Goal: Information Seeking & Learning: Learn about a topic

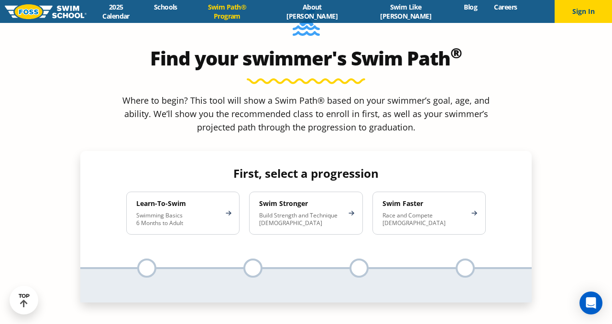
scroll to position [863, 0]
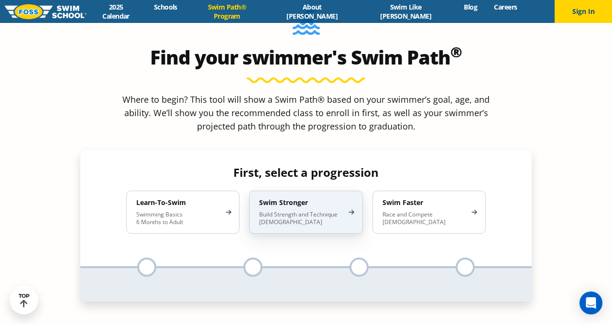
click at [308, 191] on div "Swim Stronger Build Strength and Technique [DEMOGRAPHIC_DATA]" at bounding box center [305, 212] width 113 height 43
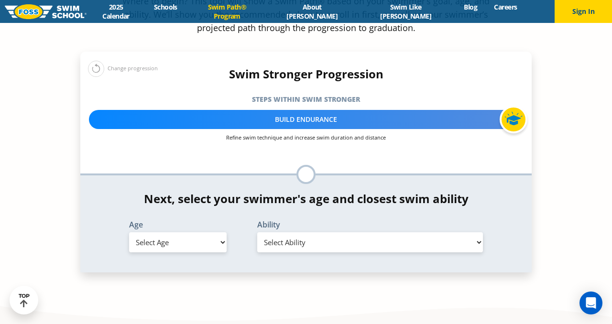
scroll to position [963, 0]
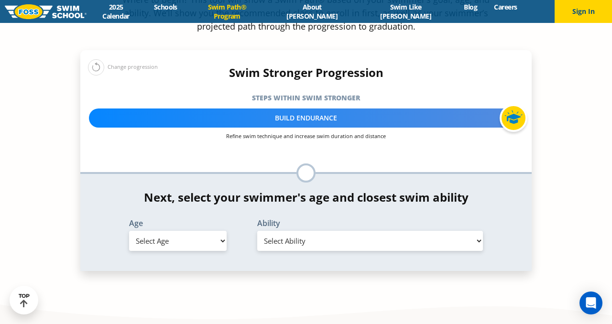
click at [203, 231] on select "Select Age [DEMOGRAPHIC_DATA] months - 1 year 1 year 2 years 3 years 4 years 5 …" at bounding box center [178, 241] width 98 height 20
select select "7-years"
click at [298, 231] on select "Select Ability First in-water experience When in the water, reliant on a life j…" at bounding box center [370, 241] width 226 height 20
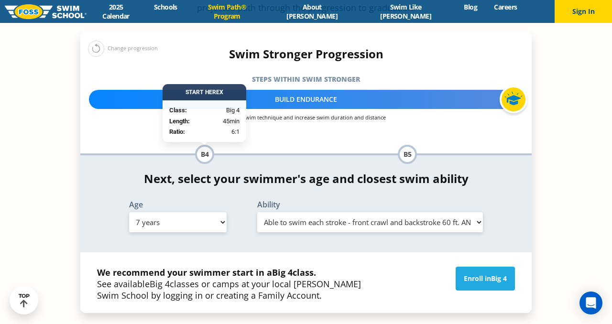
scroll to position [982, 0]
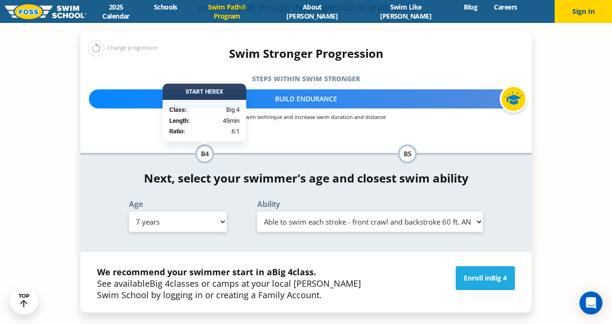
click at [344, 212] on select "Select Ability First in-water experience When in the water, reliant on a life j…" at bounding box center [370, 222] width 226 height 20
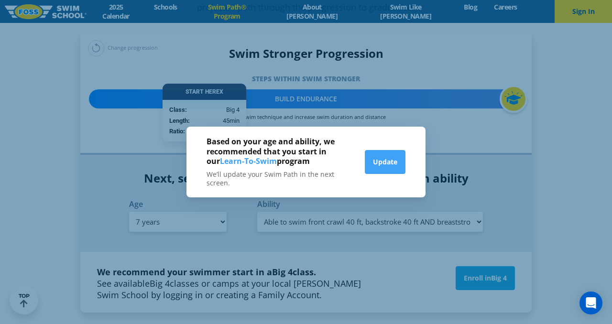
scroll to position [989, 0]
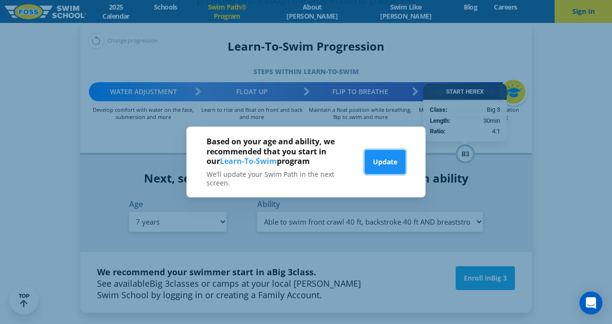
click at [383, 169] on button "Update" at bounding box center [385, 162] width 41 height 24
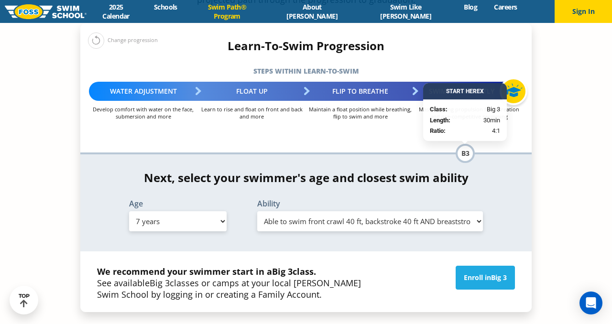
scroll to position [986, 0]
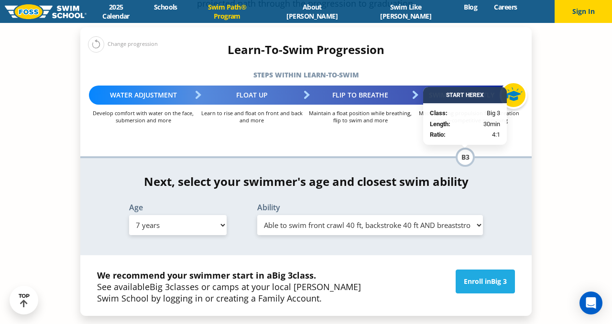
click at [478, 215] on select "Select Ability First in-water experience When in the water, reliant on a life j…" at bounding box center [370, 225] width 226 height 20
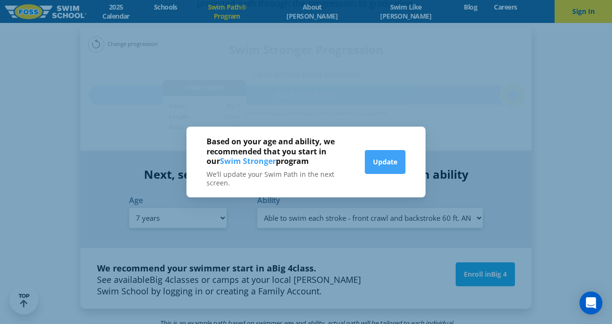
scroll to position [979, 0]
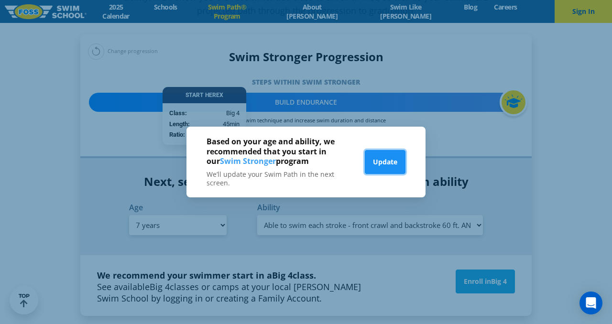
click at [391, 161] on button "Update" at bounding box center [385, 162] width 41 height 24
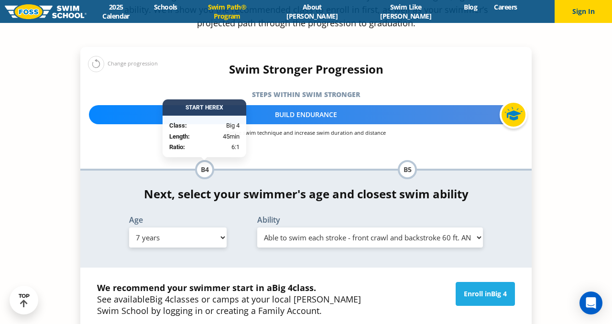
scroll to position [960, 0]
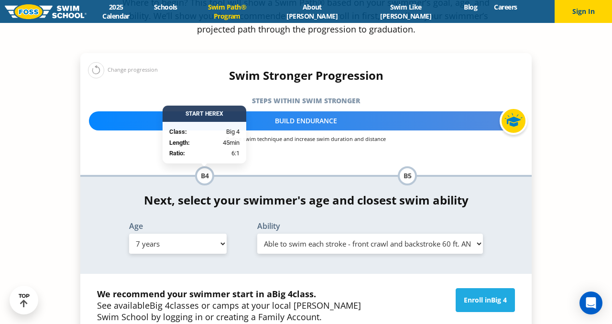
click at [388, 234] on select "Select Ability First in-water experience When in the water, reliant on a life j…" at bounding box center [370, 244] width 226 height 20
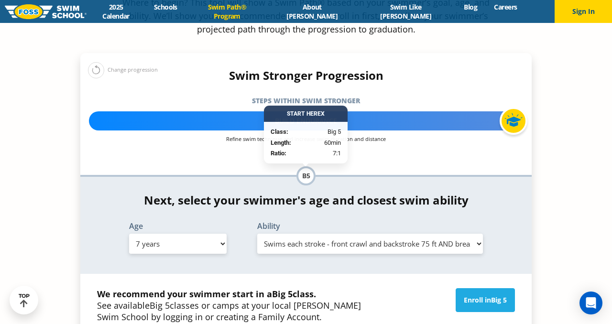
click at [380, 234] on select "Select Ability First in-water experience When in the water, reliant on a life j…" at bounding box center [370, 244] width 226 height 20
select select "7-years-know-turns-and-finishes-200-yard-medley-of-all-strokes-and-300-yard-fro…"
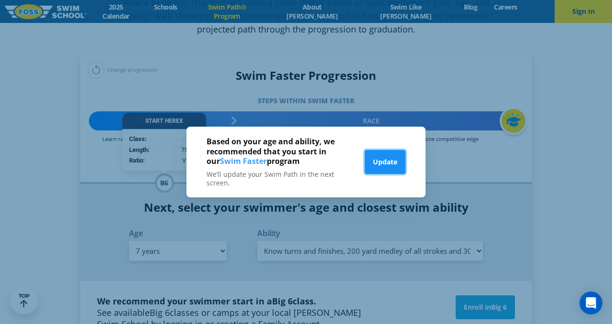
click at [384, 158] on button "Update" at bounding box center [385, 162] width 41 height 24
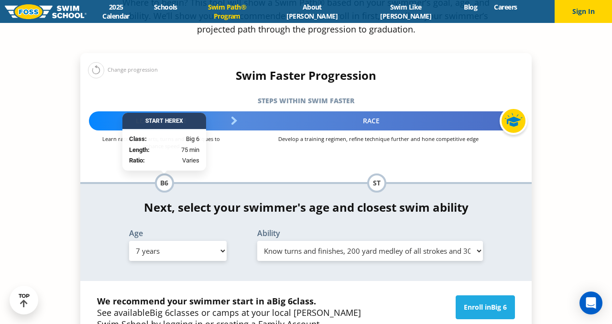
click at [366, 241] on select "Select Ability First in-water experience When in the water, reliant on a life j…" at bounding box center [370, 251] width 226 height 20
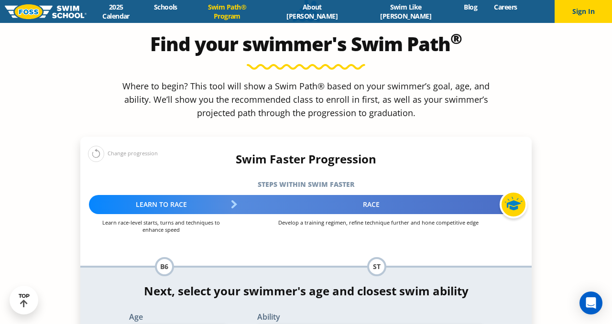
scroll to position [910, 0]
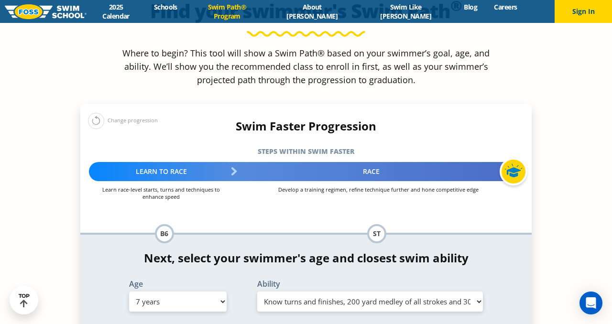
click at [165, 224] on div "B6" at bounding box center [164, 233] width 19 height 19
click at [374, 162] on div "Race" at bounding box center [378, 171] width 289 height 19
click at [178, 162] on div "Learn to Race" at bounding box center [161, 171] width 145 height 19
click at [378, 224] on div "ST" at bounding box center [376, 233] width 19 height 19
click at [302, 142] on div "Swim Faster Progression Steps within Swim Faster More about the Swim Faster Pro…" at bounding box center [305, 182] width 451 height 124
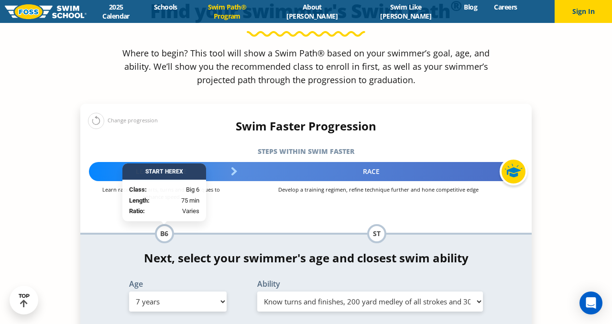
click at [160, 224] on div "B6" at bounding box center [164, 233] width 19 height 19
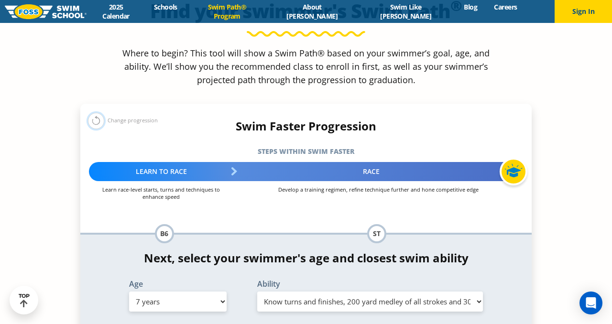
click at [99, 113] on button at bounding box center [96, 121] width 16 height 16
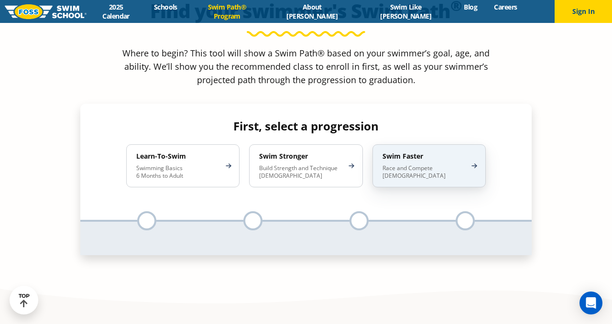
click at [419, 165] on p "Race and Compete [DEMOGRAPHIC_DATA]" at bounding box center [425, 172] width 84 height 15
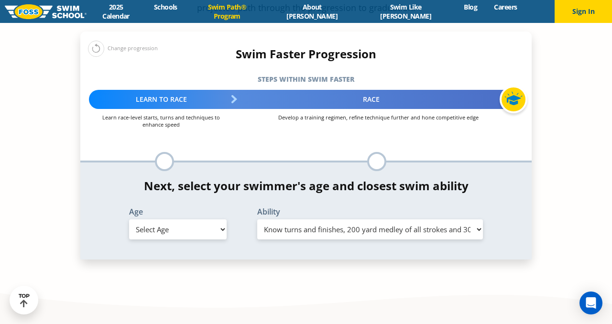
scroll to position [985, 0]
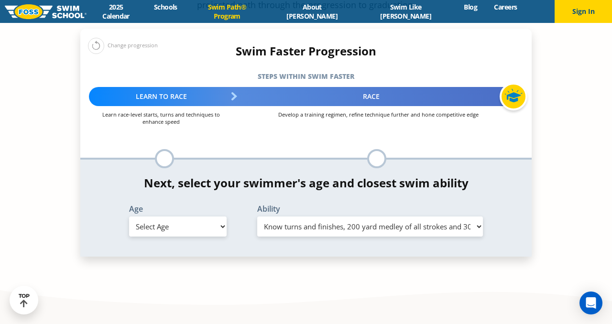
click at [289, 205] on div "Ability Select Ability First in-water experience When in the water, reliant on …" at bounding box center [370, 222] width 256 height 35
click at [296, 217] on select "Select Ability First in-water experience When in the water, reliant on a life j…" at bounding box center [370, 227] width 226 height 20
click at [224, 217] on select "Select Age [DEMOGRAPHIC_DATA] months - 1 year 1 year 2 years 3 years 4 years 5 …" at bounding box center [178, 227] width 98 height 20
select select "8-years"
click at [310, 217] on select "Select Ability First in-water experience When in the water, reliant on a life j…" at bounding box center [370, 227] width 226 height 20
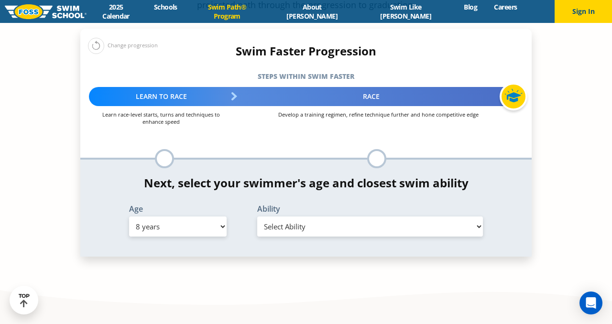
select select "8-years-know-turns-and-finishes-200-yard-medley-of-all-strokes-and-300-yard-fro…"
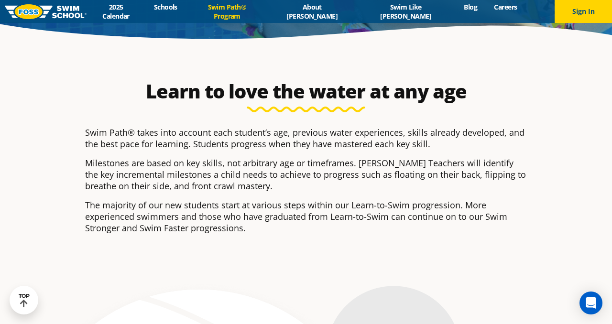
scroll to position [0, 0]
